Goal: Transaction & Acquisition: Book appointment/travel/reservation

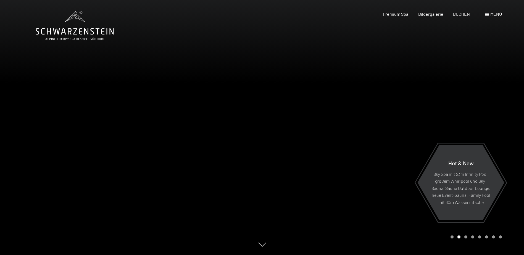
click at [488, 12] on div "Menü" at bounding box center [493, 14] width 17 height 6
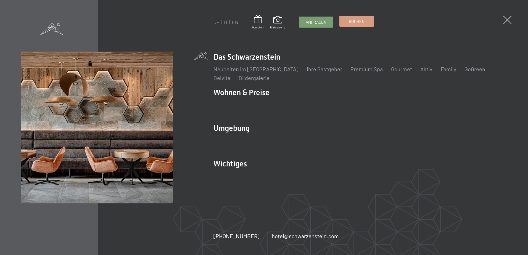
click at [361, 24] on span "Buchen" at bounding box center [357, 22] width 16 height 6
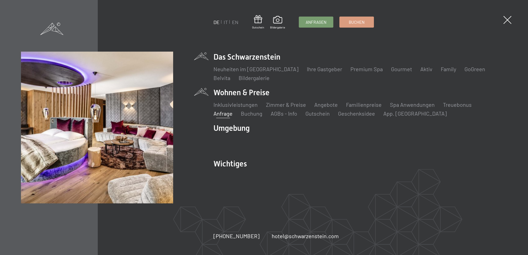
click at [233, 110] on link "Anfrage" at bounding box center [223, 113] width 19 height 7
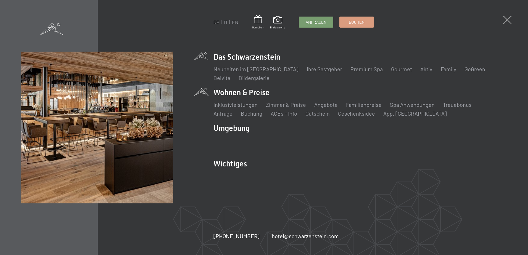
click at [69, 27] on img at bounding box center [68, 68] width 136 height 136
click at [54, 25] on span at bounding box center [51, 28] width 23 height 12
click at [47, 27] on span at bounding box center [51, 28] width 23 height 12
click at [506, 22] on span at bounding box center [507, 19] width 11 height 11
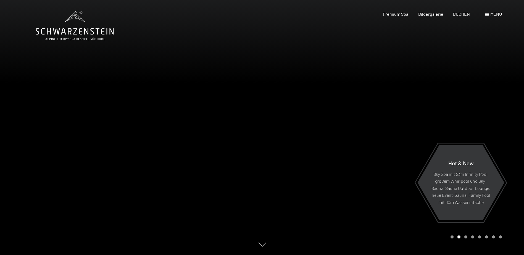
click at [494, 17] on div "Menü" at bounding box center [493, 14] width 17 height 6
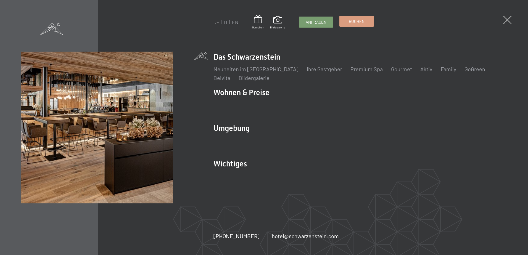
click at [348, 24] on link "Buchen" at bounding box center [357, 21] width 34 height 11
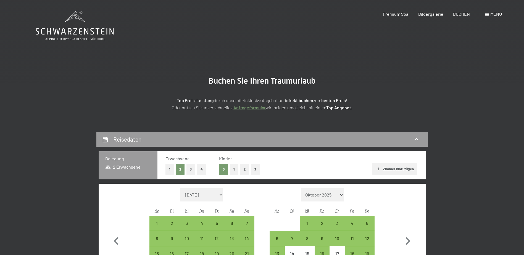
click at [490, 15] on span "Menü" at bounding box center [496, 13] width 12 height 5
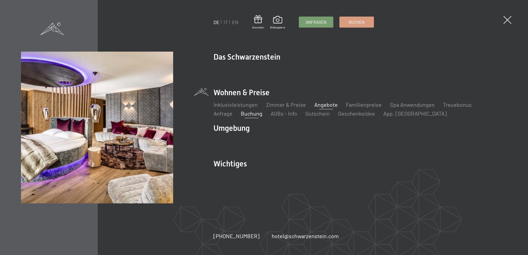
click at [321, 104] on link "Angebote" at bounding box center [325, 104] width 23 height 7
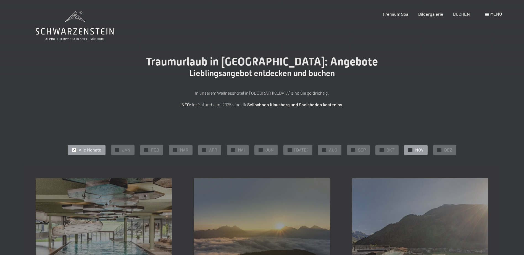
click at [411, 149] on div "✓ NOV" at bounding box center [415, 149] width 23 height 9
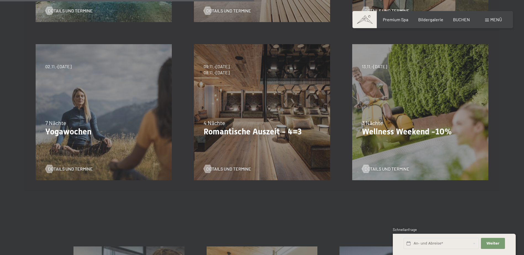
scroll to position [304, 0]
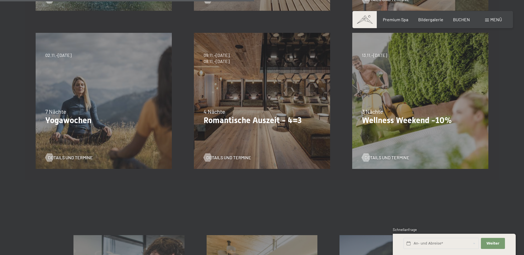
click at [405, 131] on div "13.11.–[DATE] 11.12.–[DATE] 15.01.–[DATE] 12.03.–[DATE] 3 Nächte Wellness Weeke…" at bounding box center [420, 101] width 158 height 158
click at [378, 154] on div "Details und Termine" at bounding box center [418, 153] width 113 height 14
click at [380, 157] on span "Details und Termine" at bounding box center [392, 158] width 45 height 6
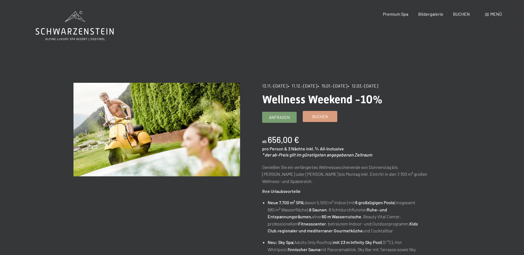
click at [326, 118] on span "Buchen" at bounding box center [320, 117] width 16 height 6
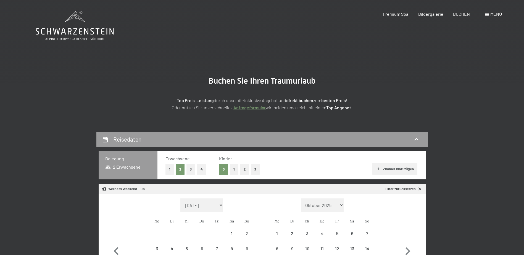
select select "[DATE]"
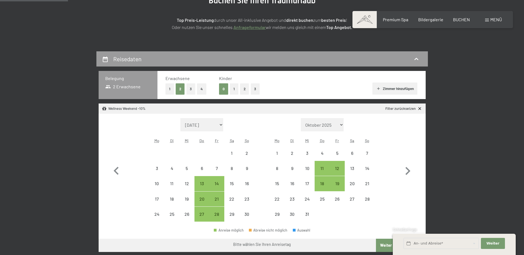
scroll to position [83, 0]
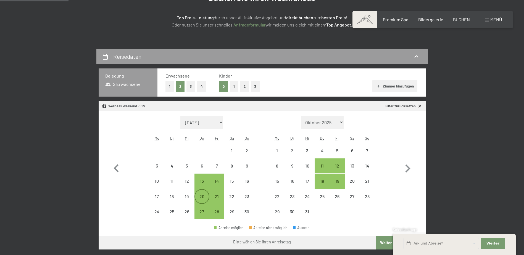
click at [200, 196] on div "20" at bounding box center [202, 202] width 14 height 14
select select "[DATE]"
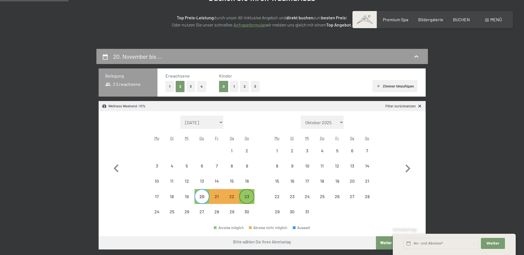
click at [245, 200] on div "23" at bounding box center [247, 202] width 14 height 14
select select "[DATE]"
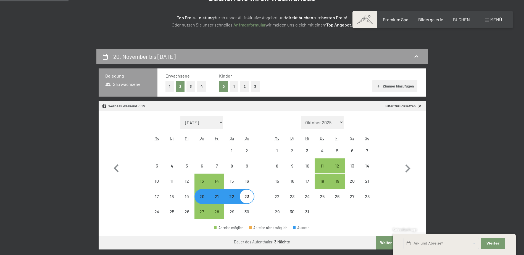
select select "[DATE]"
click at [483, 207] on div "20. November bis [DATE] Belegung 2 Erwachsene Erwachsene 1 2 3 4 Kinder 0 1 2 3…" at bounding box center [262, 239] width 524 height 381
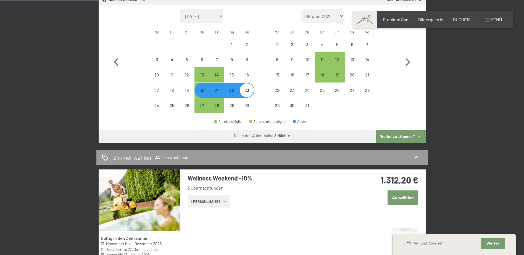
scroll to position [193, 0]
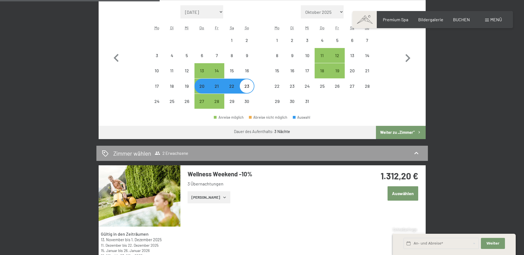
click at [393, 133] on button "Weiter zu „Zimmer“" at bounding box center [400, 132] width 49 height 13
select select "[DATE]"
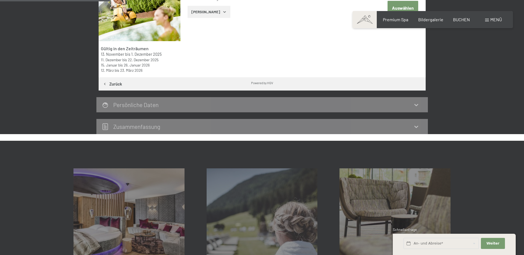
scroll to position [132, 0]
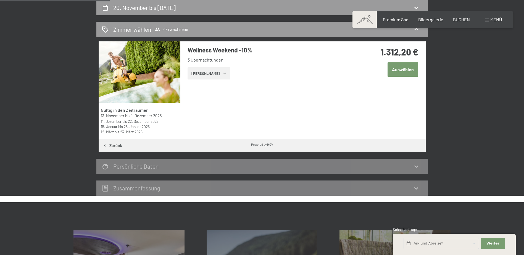
click at [403, 70] on button "Auswählen" at bounding box center [403, 69] width 31 height 14
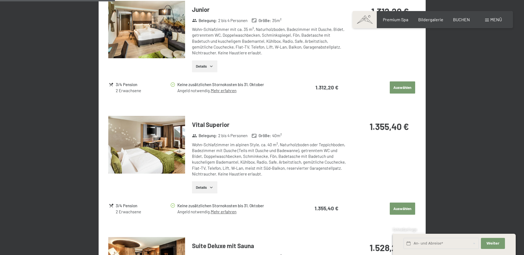
scroll to position [298, 0]
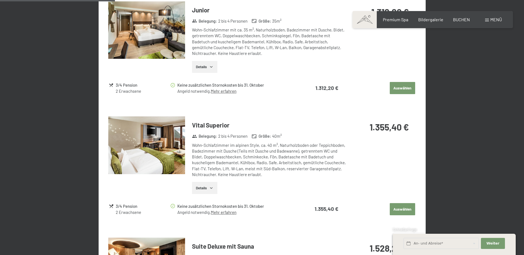
click at [399, 203] on button "Auswählen" at bounding box center [402, 209] width 25 height 12
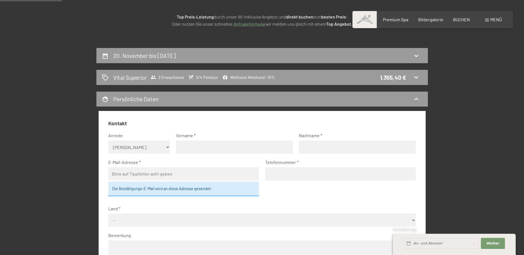
scroll to position [77, 0]
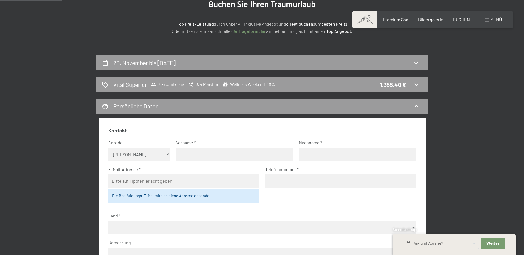
click at [318, 71] on div "20. November bis [DATE] Vital Superior 2 Erwachsene 3/4 Pension Wellness Weeken…" at bounding box center [262, 239] width 332 height 369
click at [318, 67] on div "20. November bis [DATE]" at bounding box center [262, 63] width 321 height 8
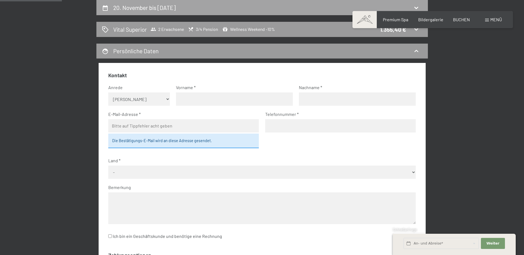
select select "[DATE]"
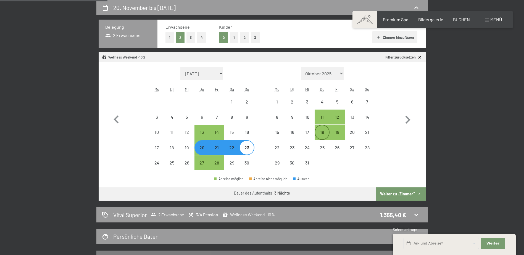
click at [321, 128] on div "18" at bounding box center [322, 132] width 14 height 14
select select "[DATE]"
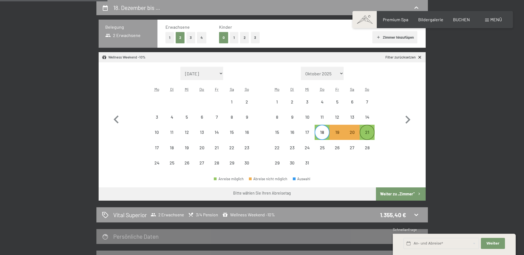
click at [371, 133] on div "21" at bounding box center [367, 137] width 14 height 14
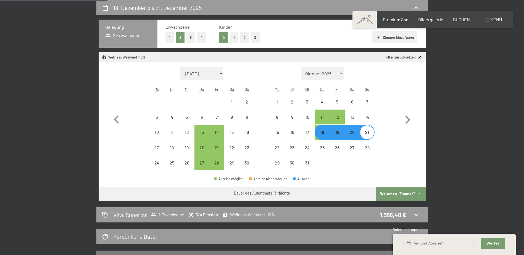
select select "[DATE]"
click at [396, 194] on button "Weiter zu „Zimmer“" at bounding box center [400, 194] width 49 height 13
select select "[DATE]"
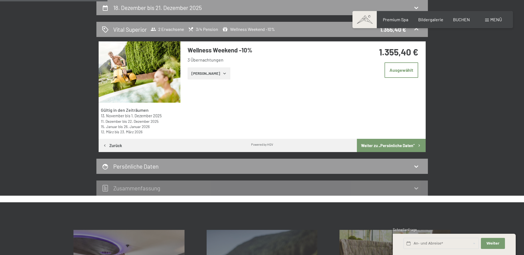
click at [373, 148] on button "Weiter zu „Persönliche Daten“" at bounding box center [391, 145] width 69 height 13
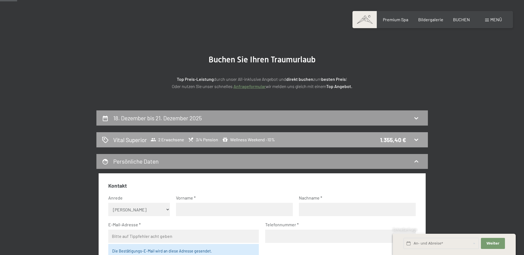
click at [188, 137] on div "2 Erwachsene 3/4 Pension Wellness Weekend -10%" at bounding box center [213, 140] width 124 height 6
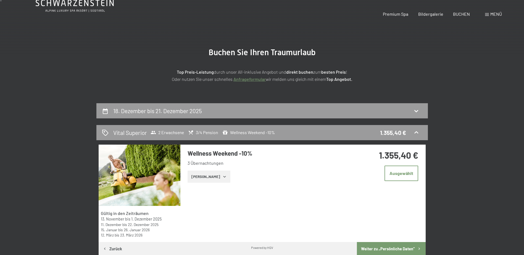
scroll to position [0, 0]
